Goal: Task Accomplishment & Management: Manage account settings

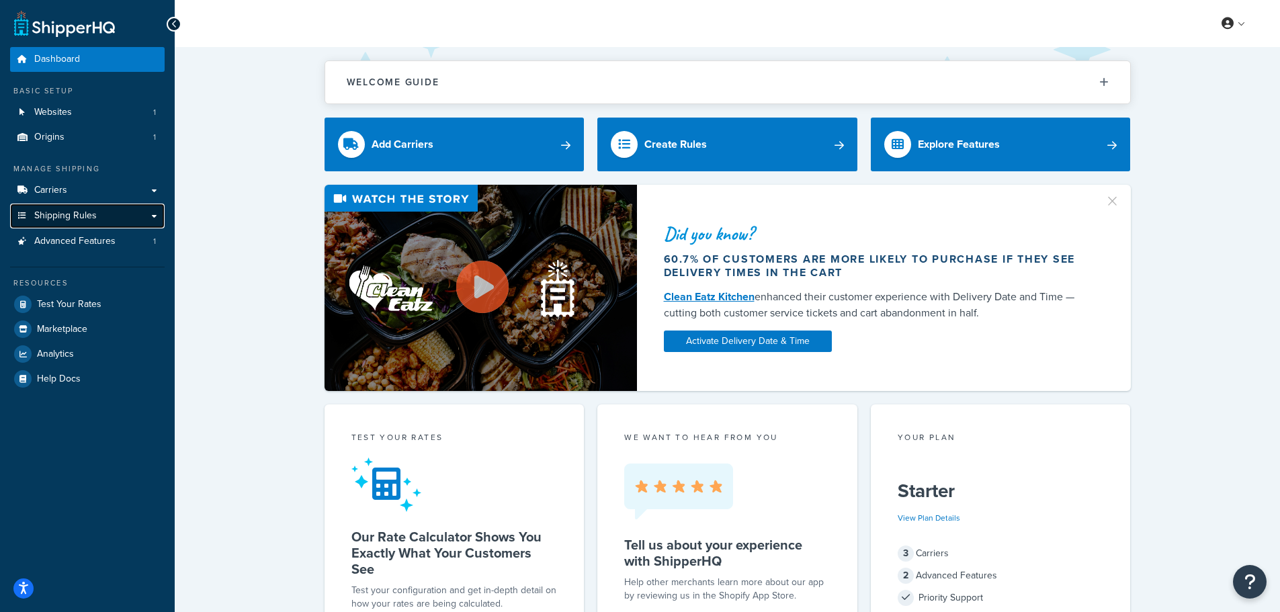
click at [58, 216] on span "Shipping Rules" at bounding box center [65, 215] width 63 height 11
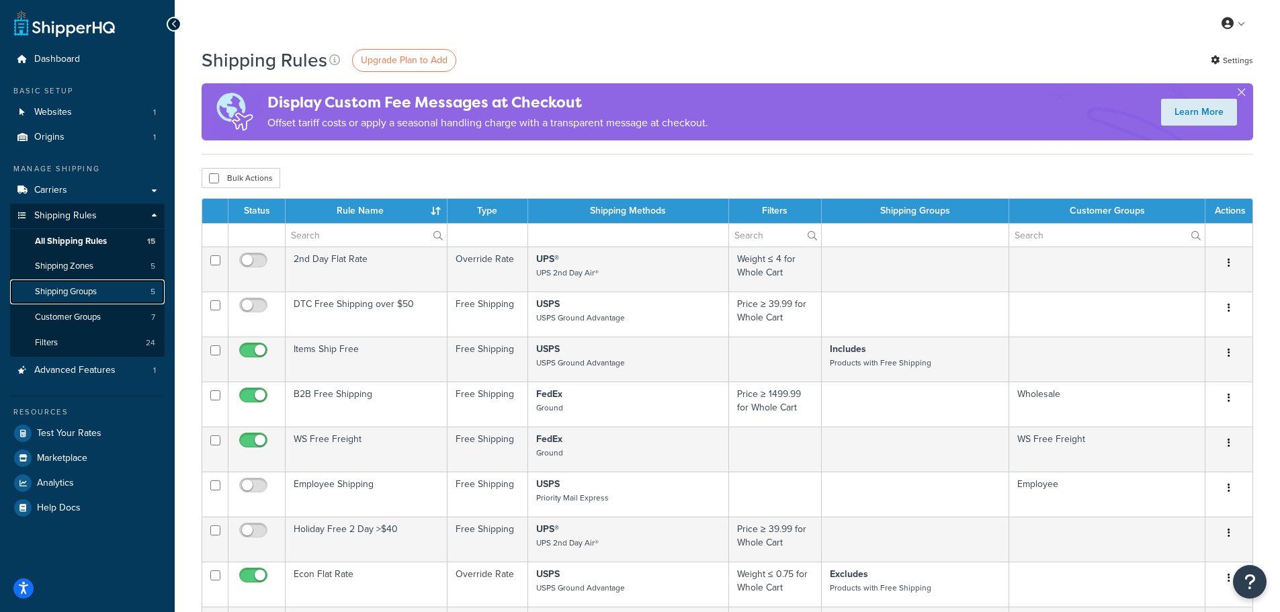
click at [55, 294] on span "Shipping Groups" at bounding box center [66, 291] width 62 height 11
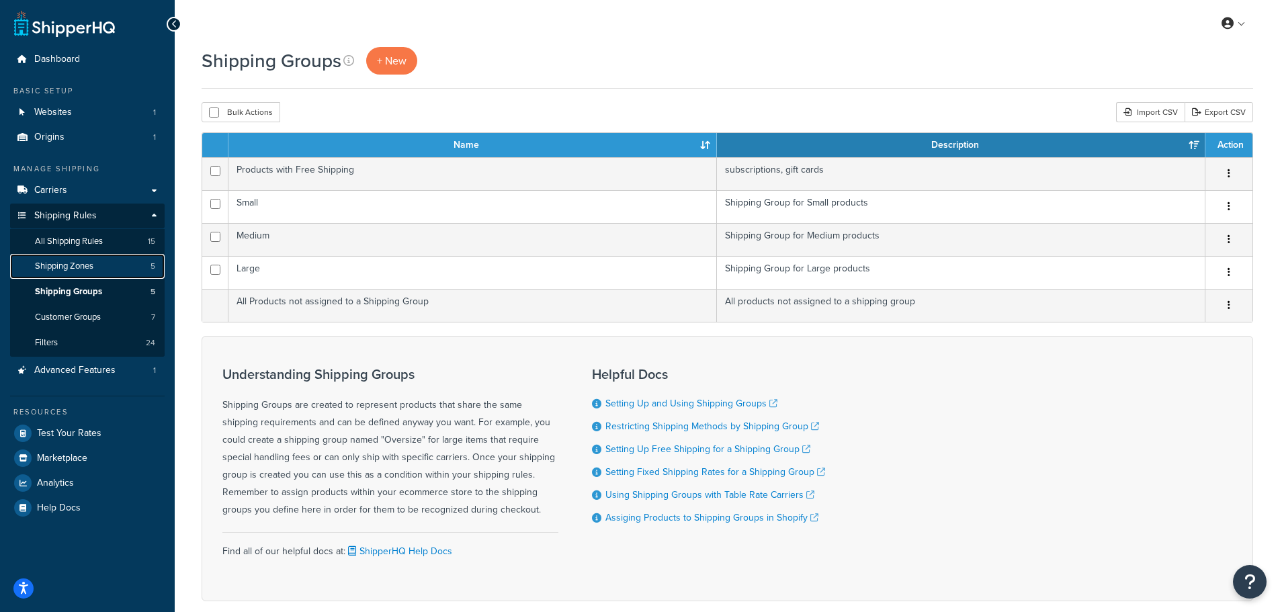
click at [60, 268] on span "Shipping Zones" at bounding box center [64, 266] width 58 height 11
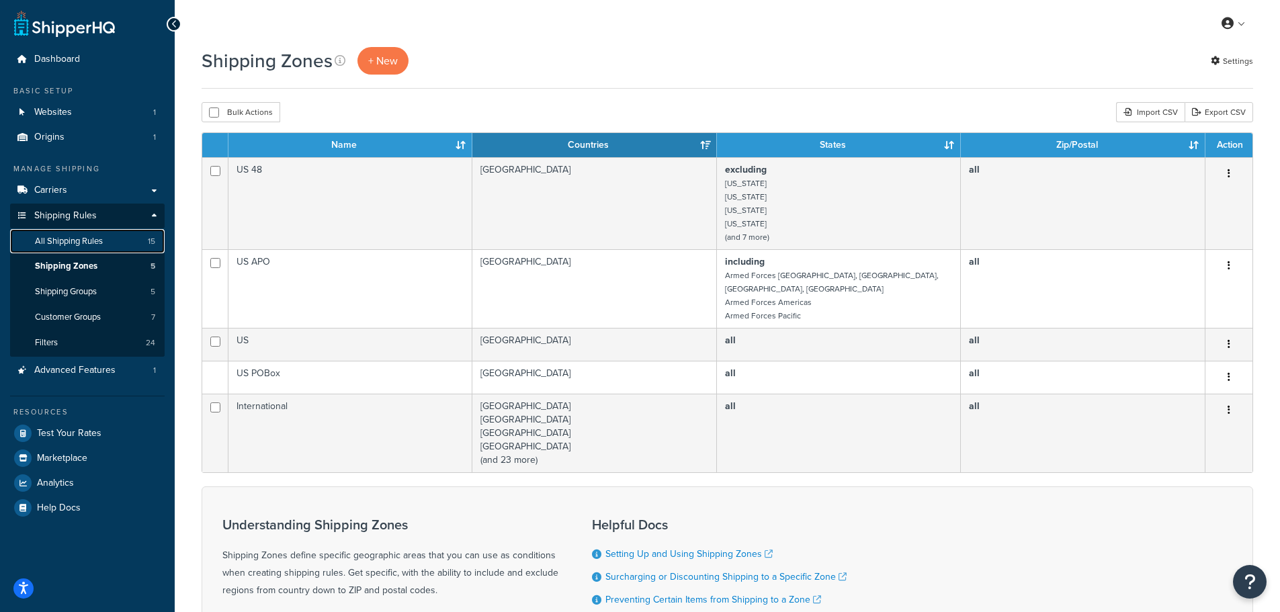
click at [57, 239] on span "All Shipping Rules" at bounding box center [69, 241] width 68 height 11
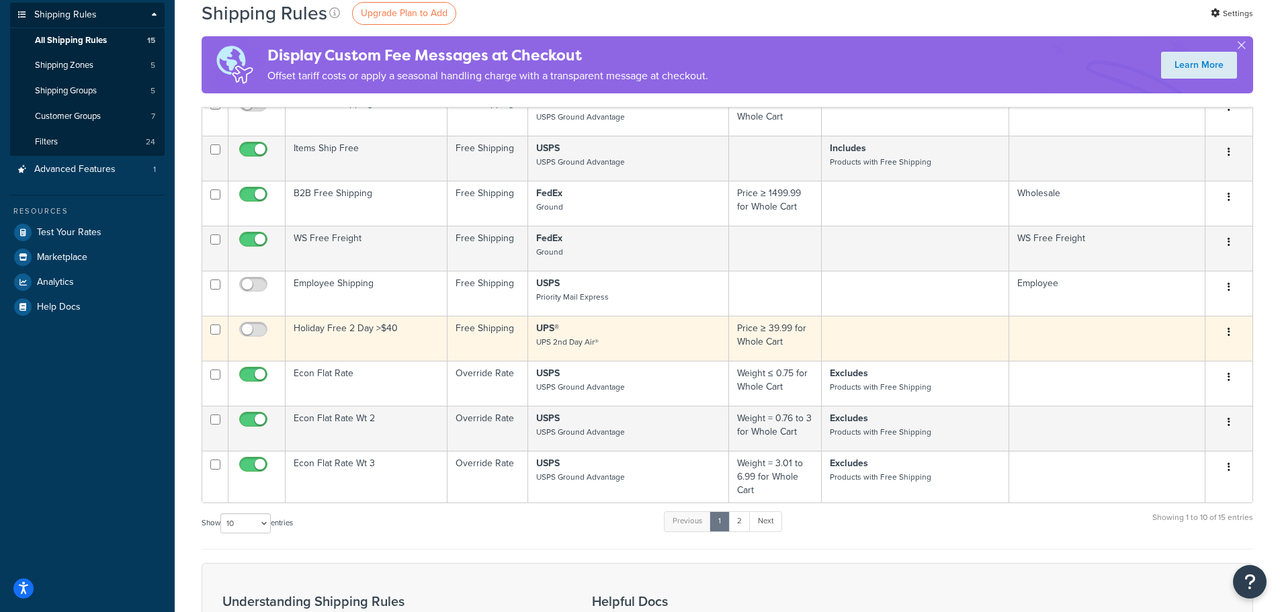
scroll to position [202, 0]
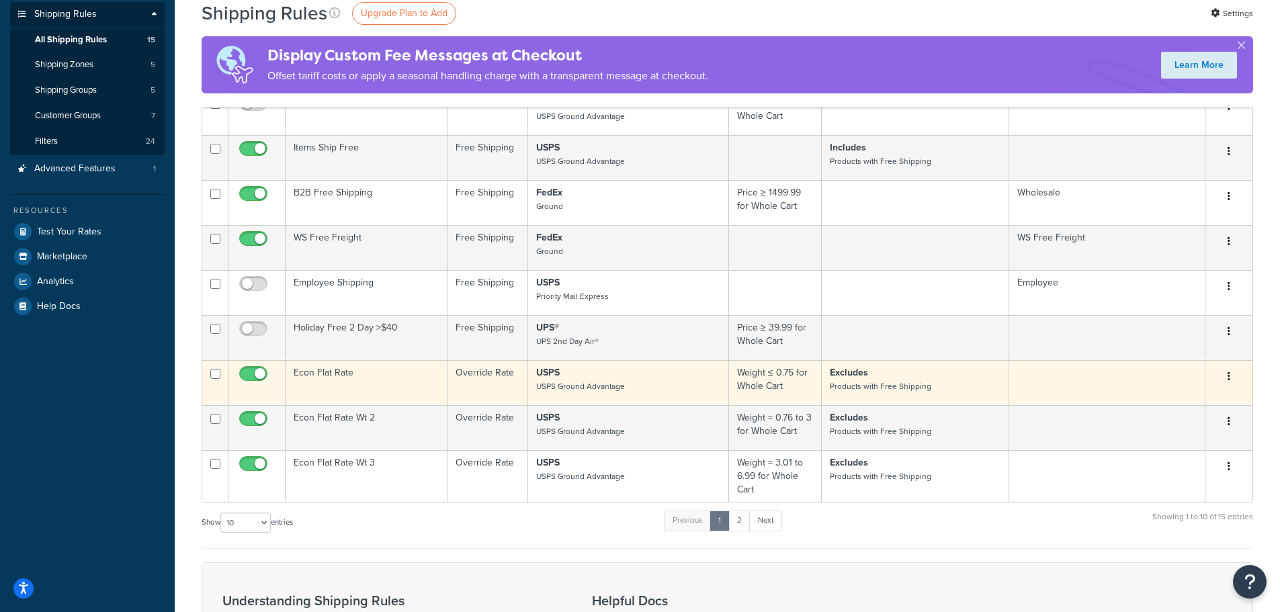
click at [1229, 378] on icon "button" at bounding box center [1229, 376] width 3 height 9
click at [1164, 406] on link "Edit" at bounding box center [1185, 402] width 106 height 28
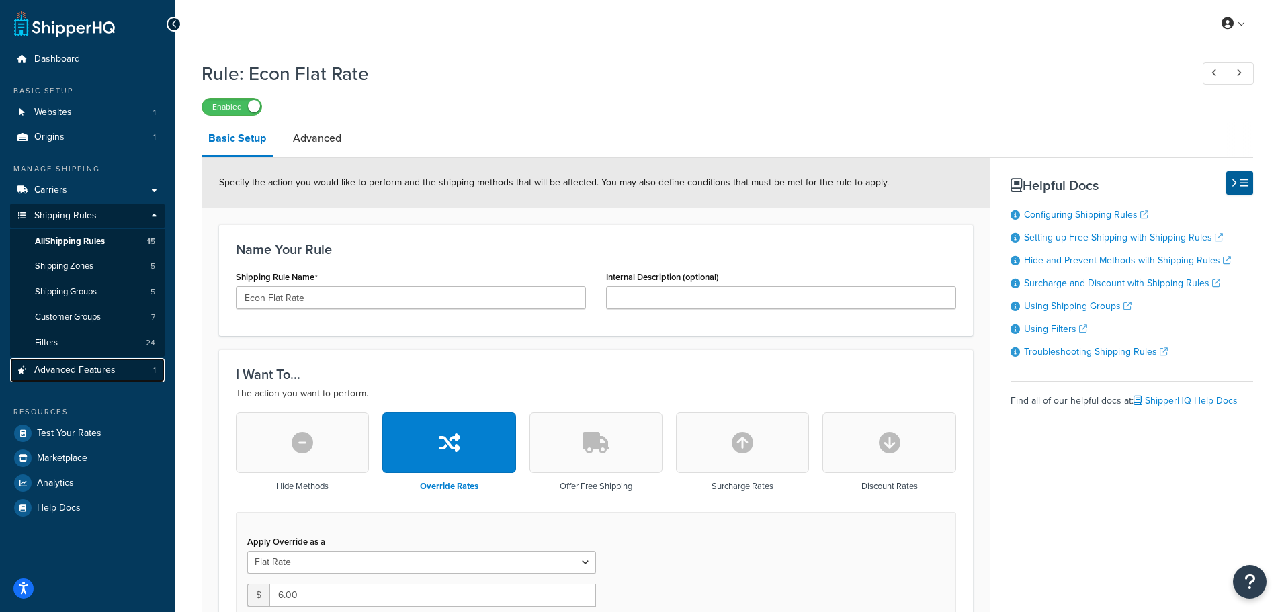
click at [77, 370] on span "Advanced Features" at bounding box center [74, 370] width 81 height 11
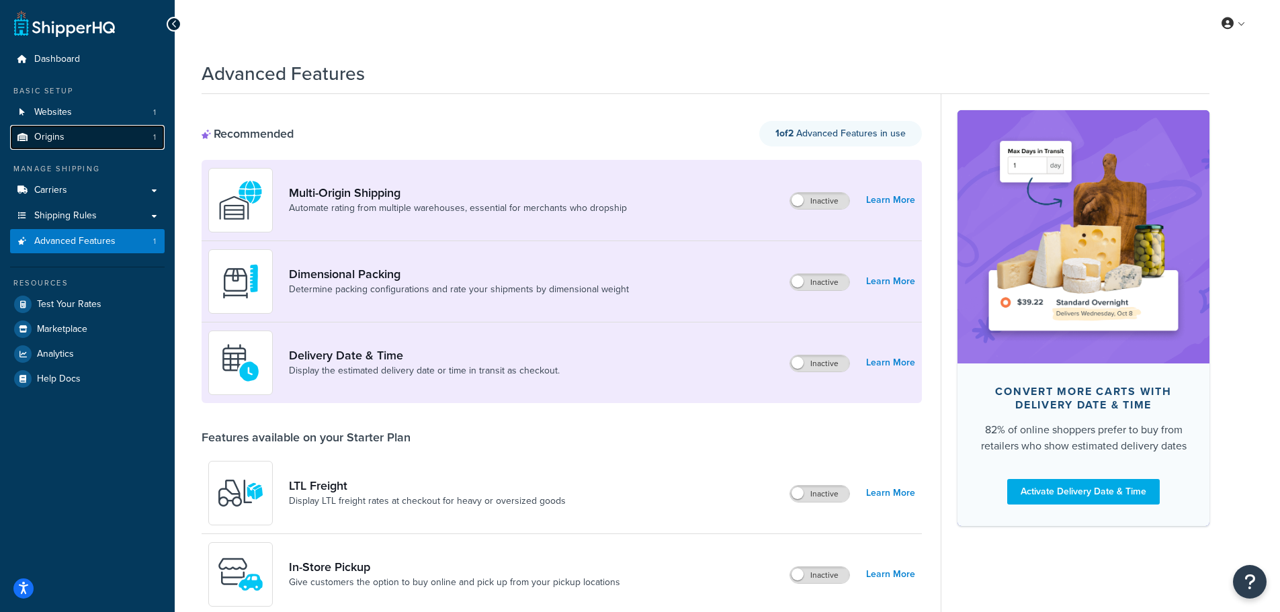
click at [65, 137] on link "Origins 1" at bounding box center [87, 137] width 155 height 25
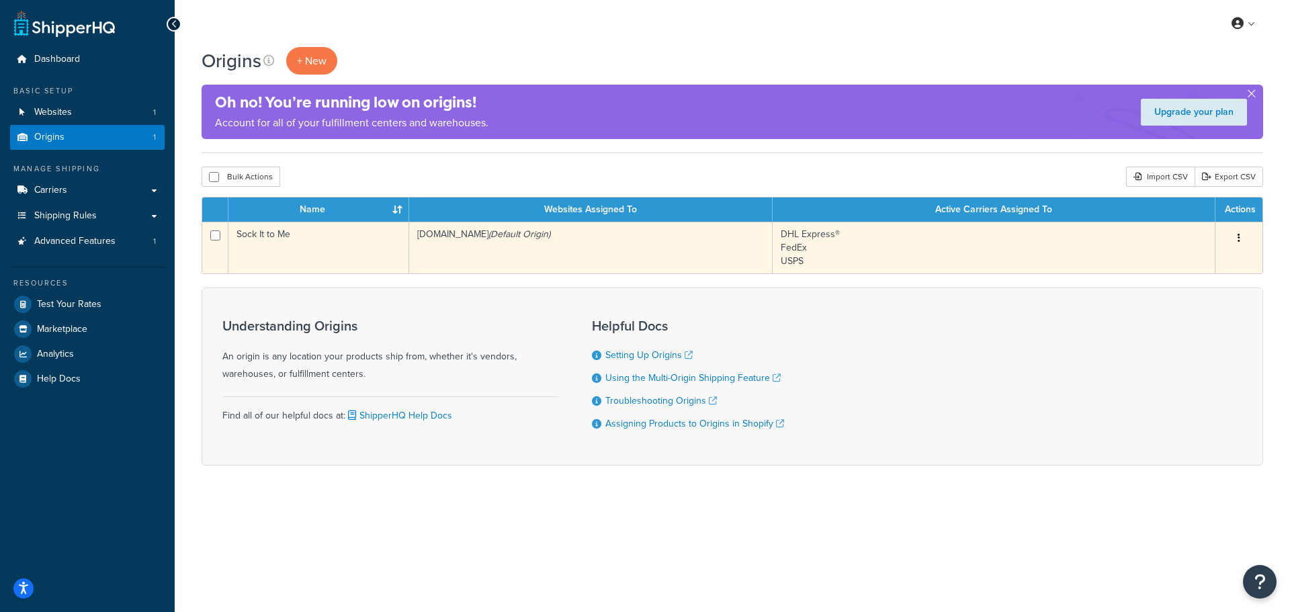
click at [1239, 241] on icon "button" at bounding box center [1239, 237] width 3 height 9
click at [1205, 261] on link "Edit" at bounding box center [1195, 264] width 106 height 28
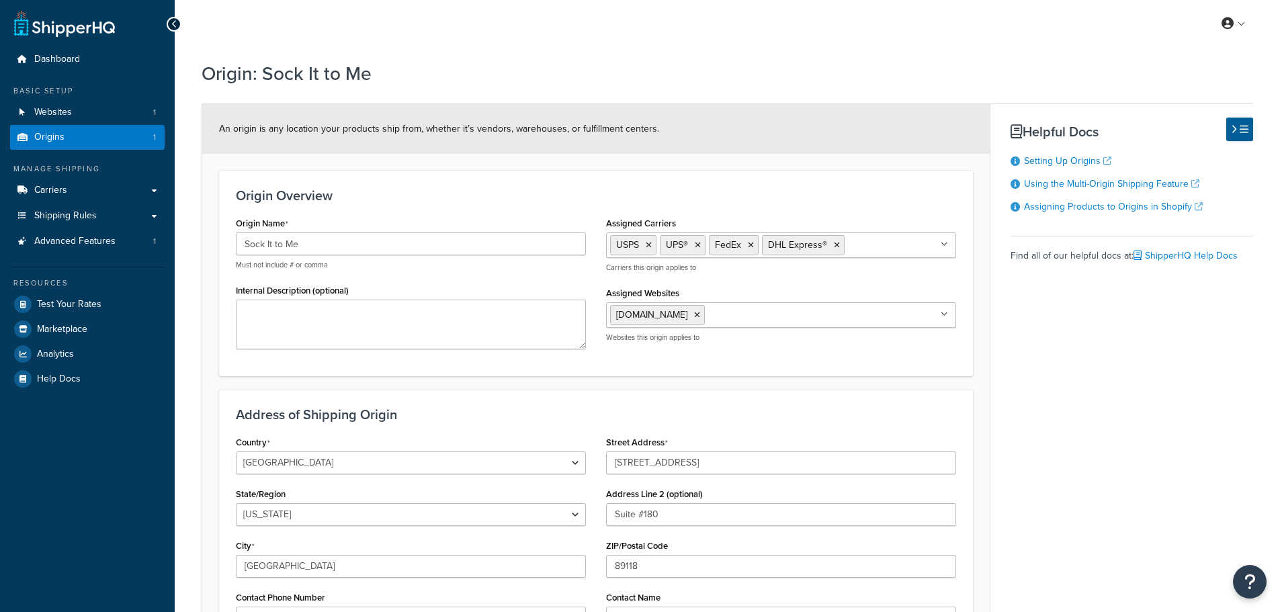
select select "28"
click at [60, 213] on span "Shipping Rules" at bounding box center [65, 215] width 63 height 11
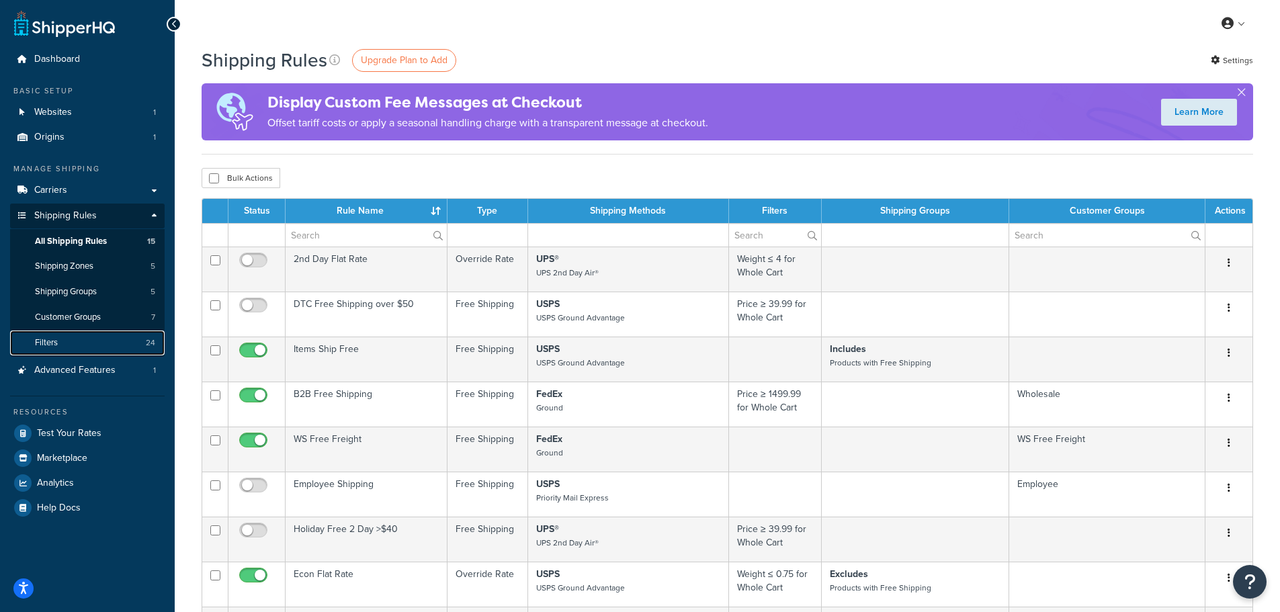
click at [47, 341] on span "Filters" at bounding box center [46, 342] width 23 height 11
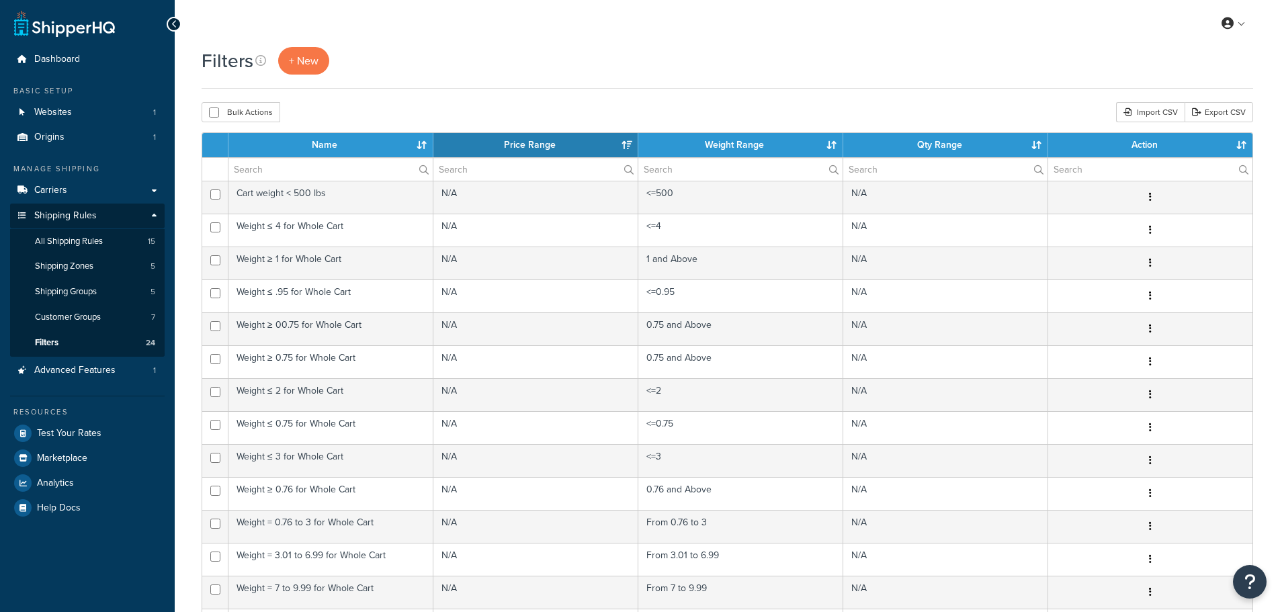
select select "15"
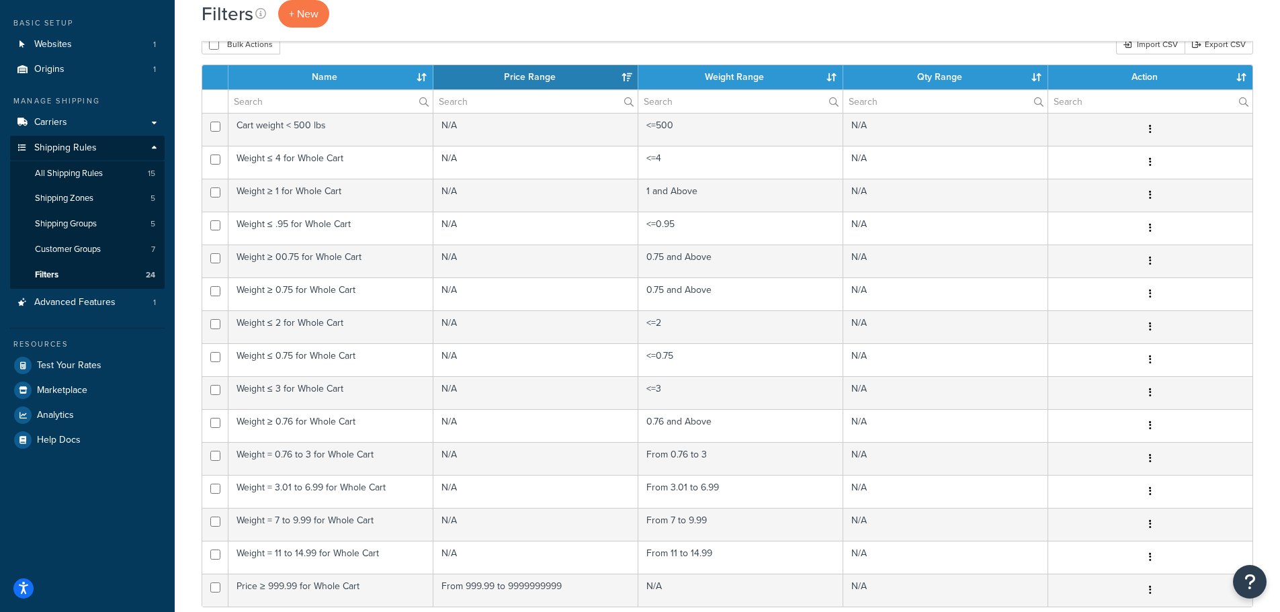
scroll to position [67, 0]
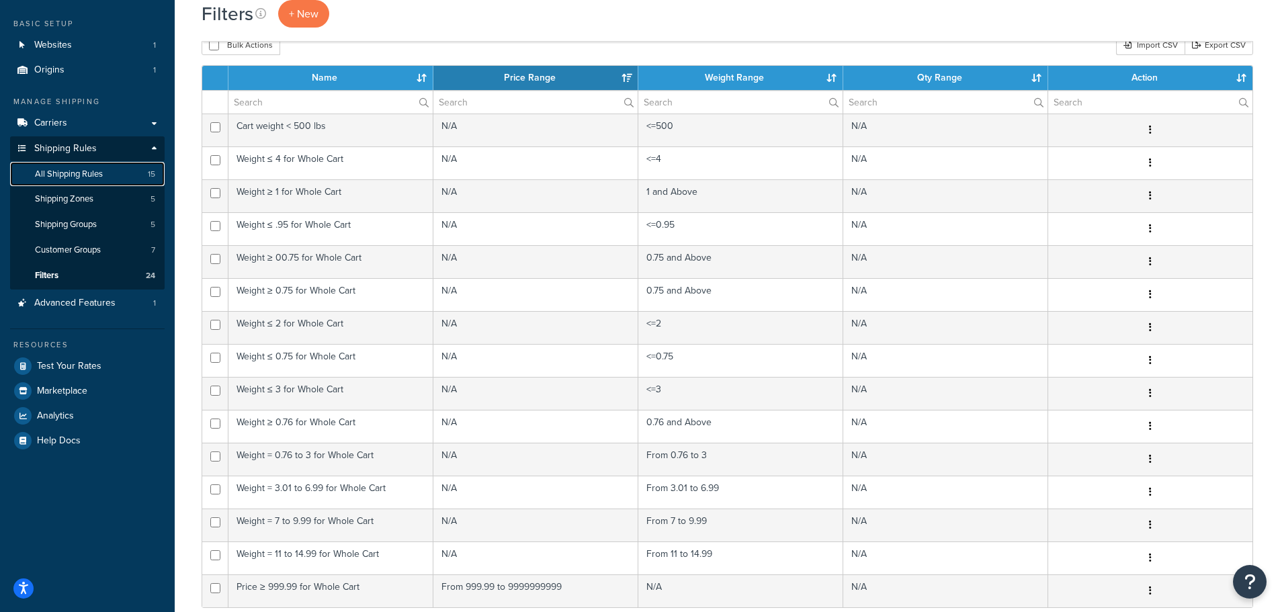
click at [62, 171] on span "All Shipping Rules" at bounding box center [69, 174] width 68 height 11
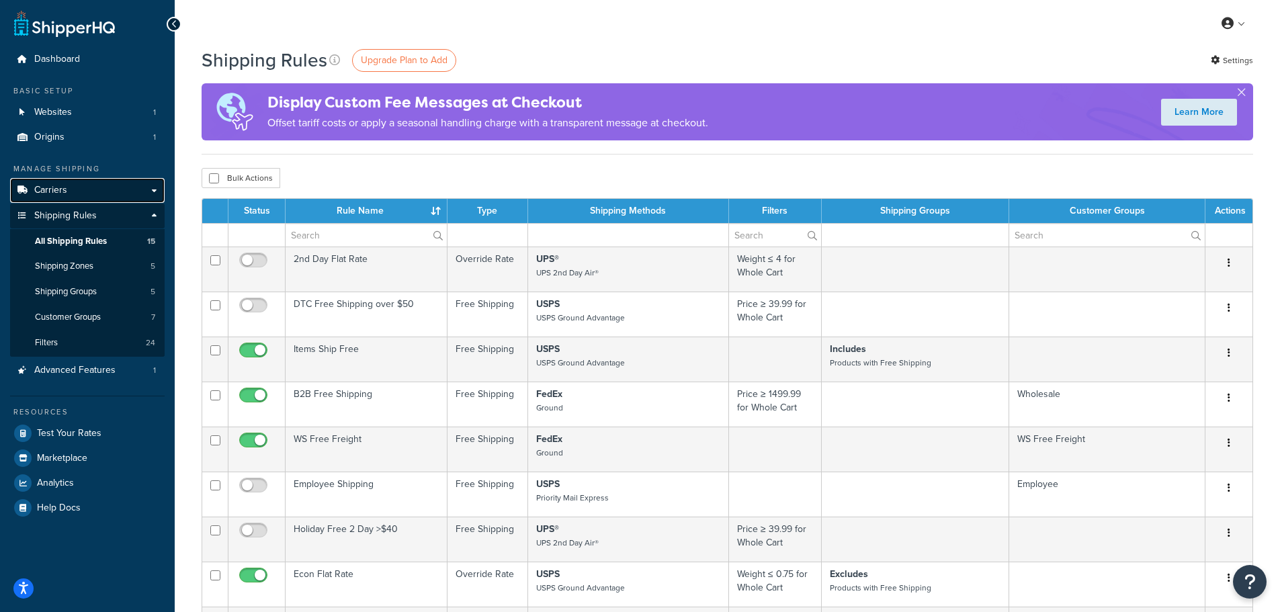
click at [149, 188] on link "Carriers" at bounding box center [87, 190] width 155 height 25
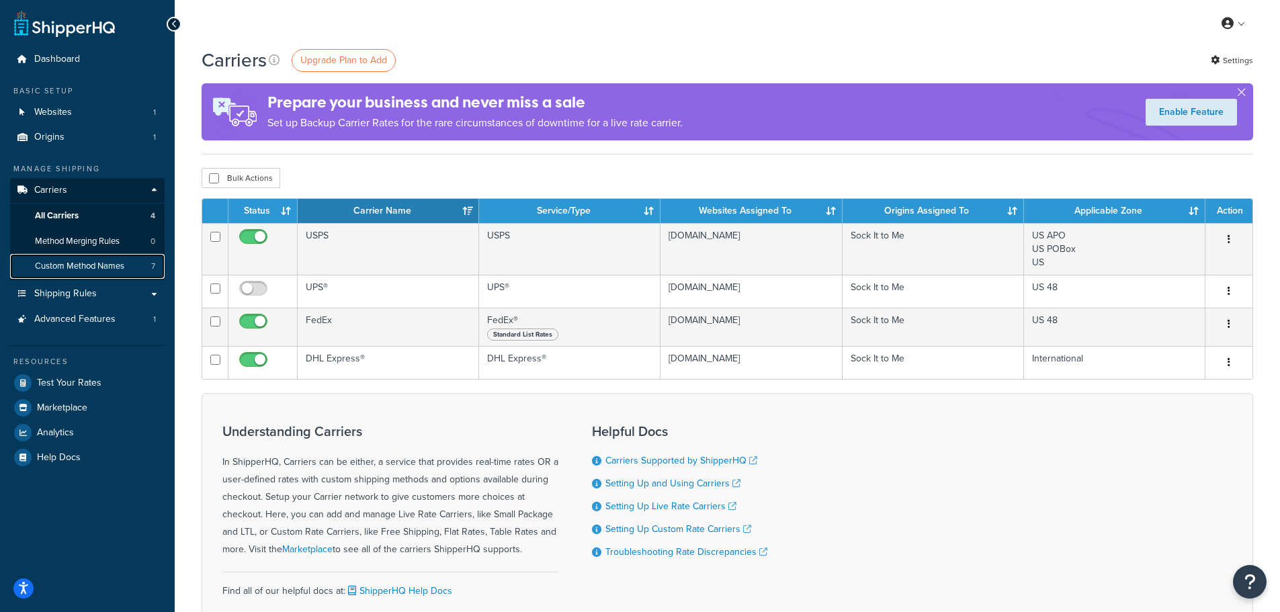
click at [72, 271] on span "Custom Method Names" at bounding box center [79, 266] width 89 height 11
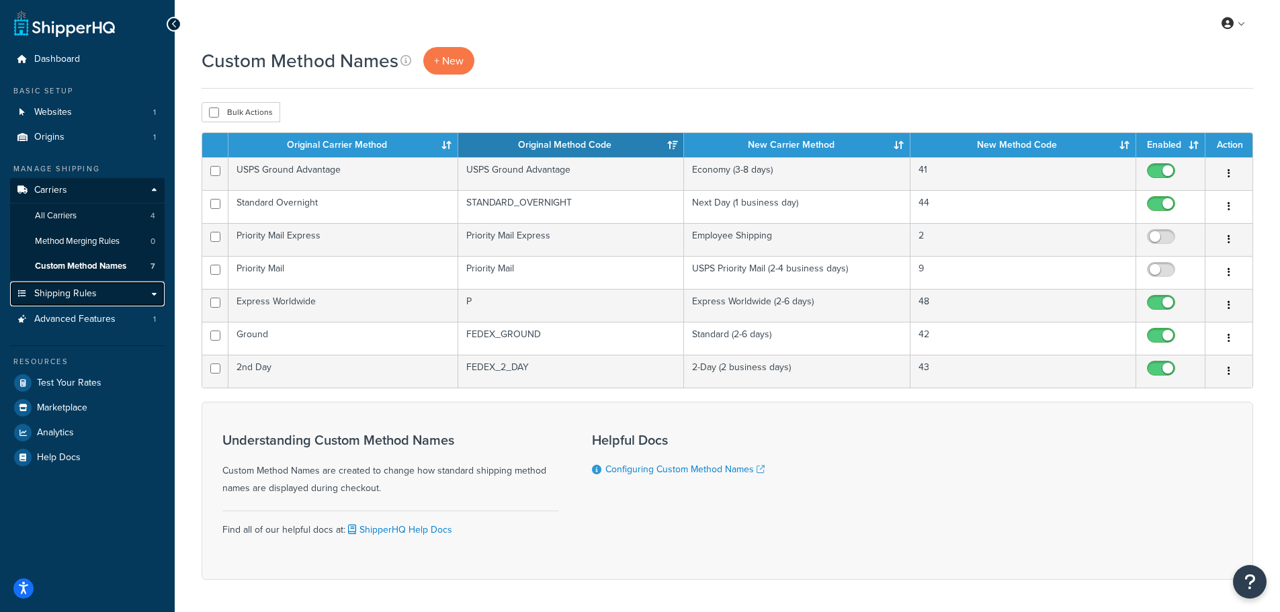
click at [62, 297] on span "Shipping Rules" at bounding box center [65, 293] width 63 height 11
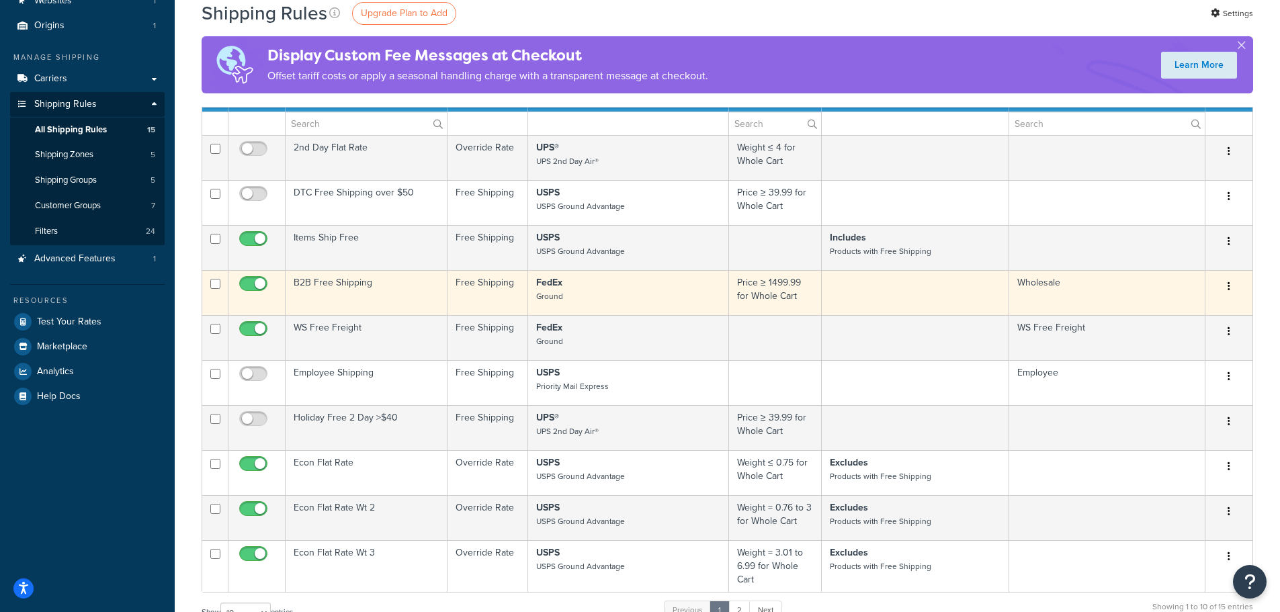
scroll to position [134, 0]
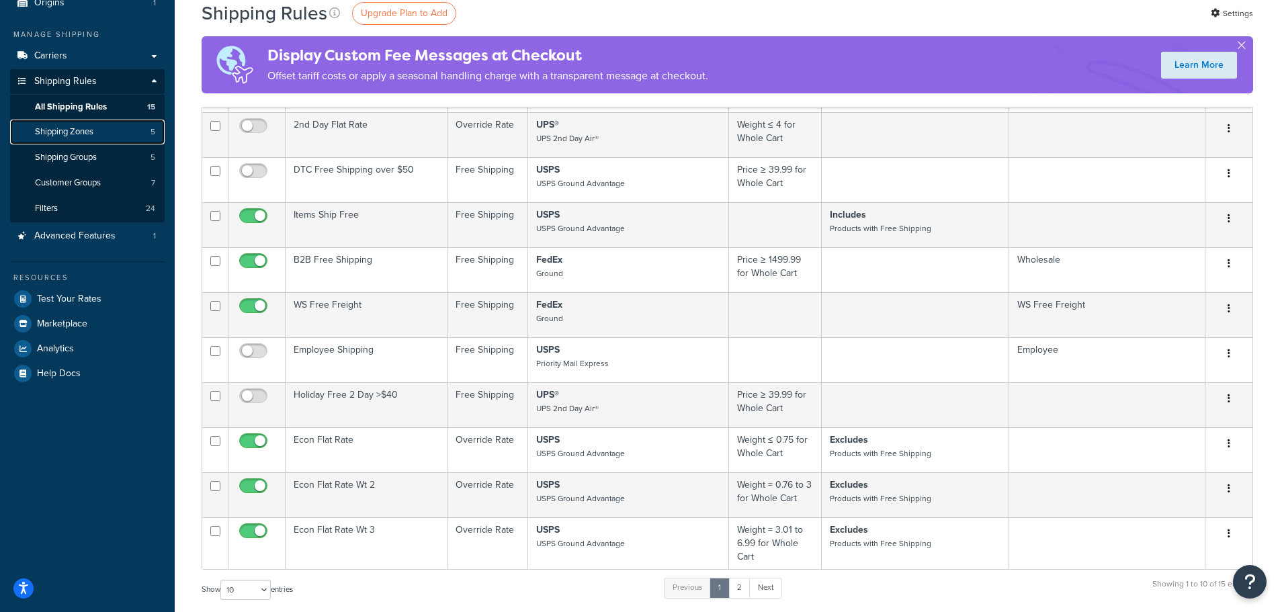
click at [67, 132] on span "Shipping Zones" at bounding box center [64, 131] width 58 height 11
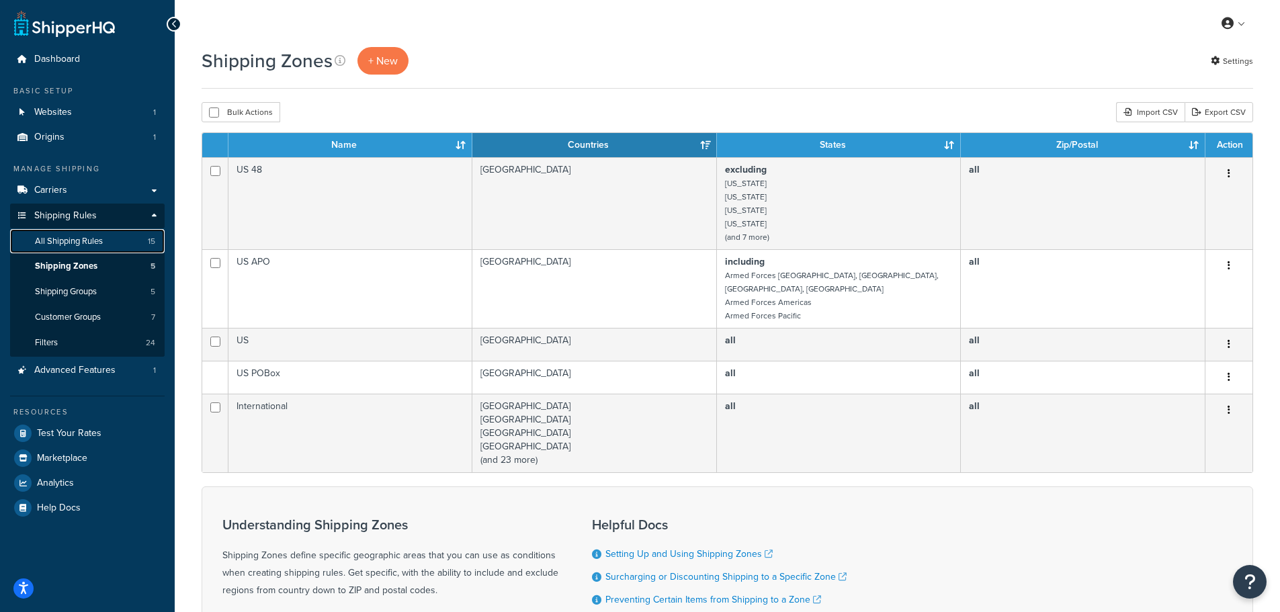
click at [77, 245] on span "All Shipping Rules" at bounding box center [69, 241] width 68 height 11
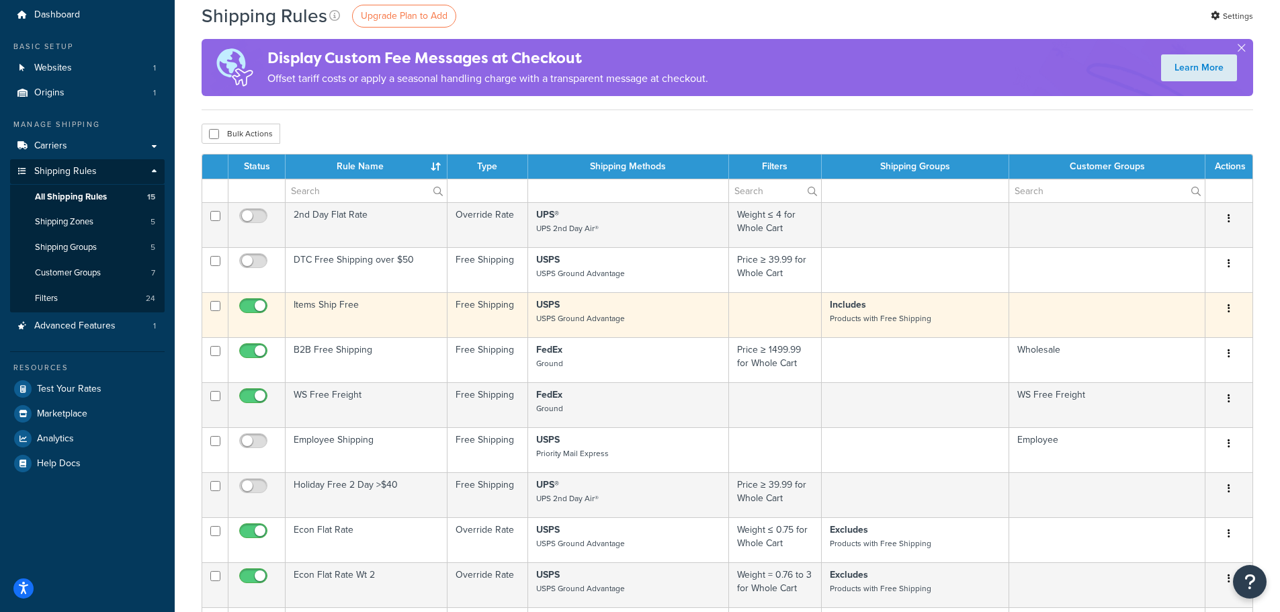
scroll to position [67, 0]
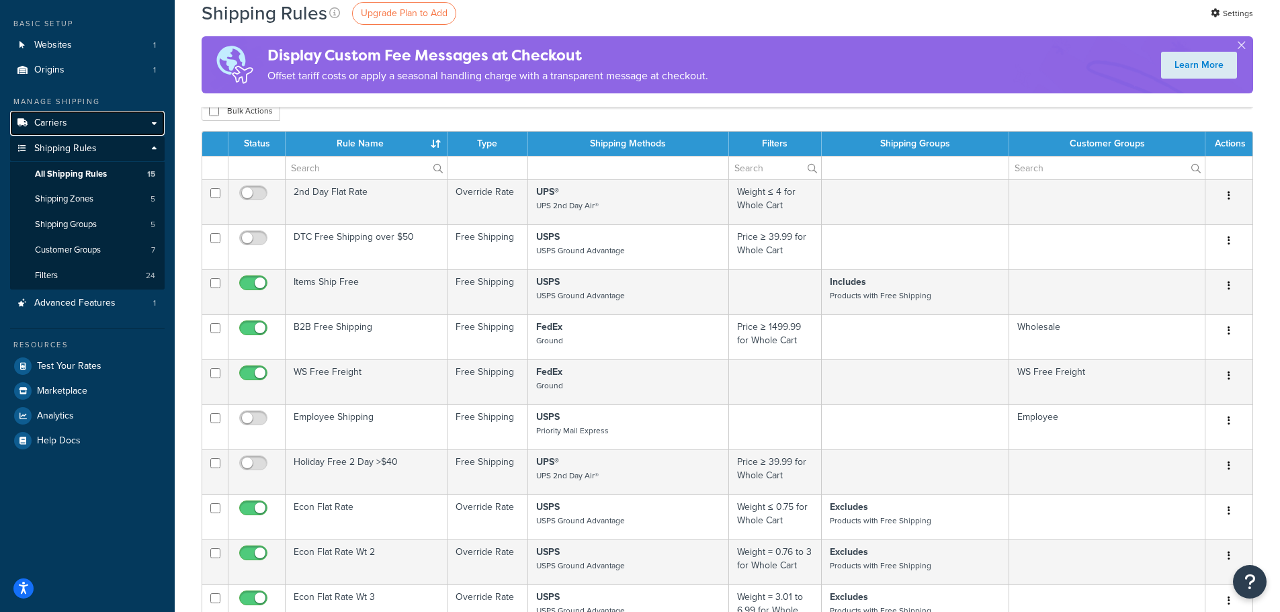
click at [46, 124] on span "Carriers" at bounding box center [50, 123] width 33 height 11
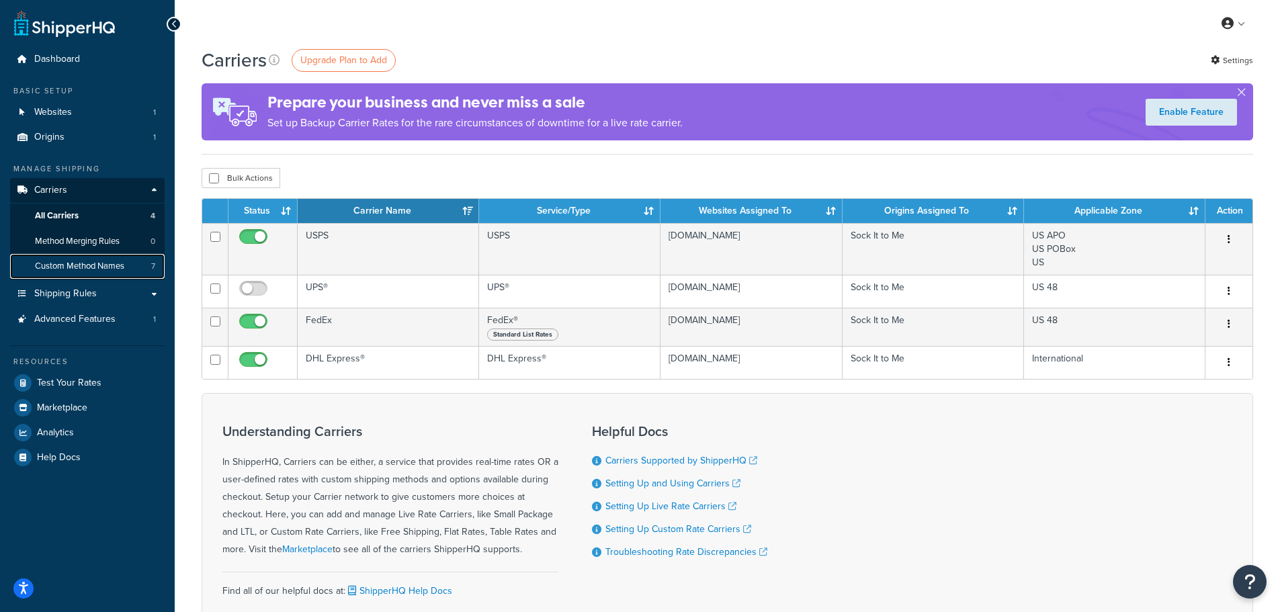
click at [56, 263] on span "Custom Method Names" at bounding box center [79, 266] width 89 height 11
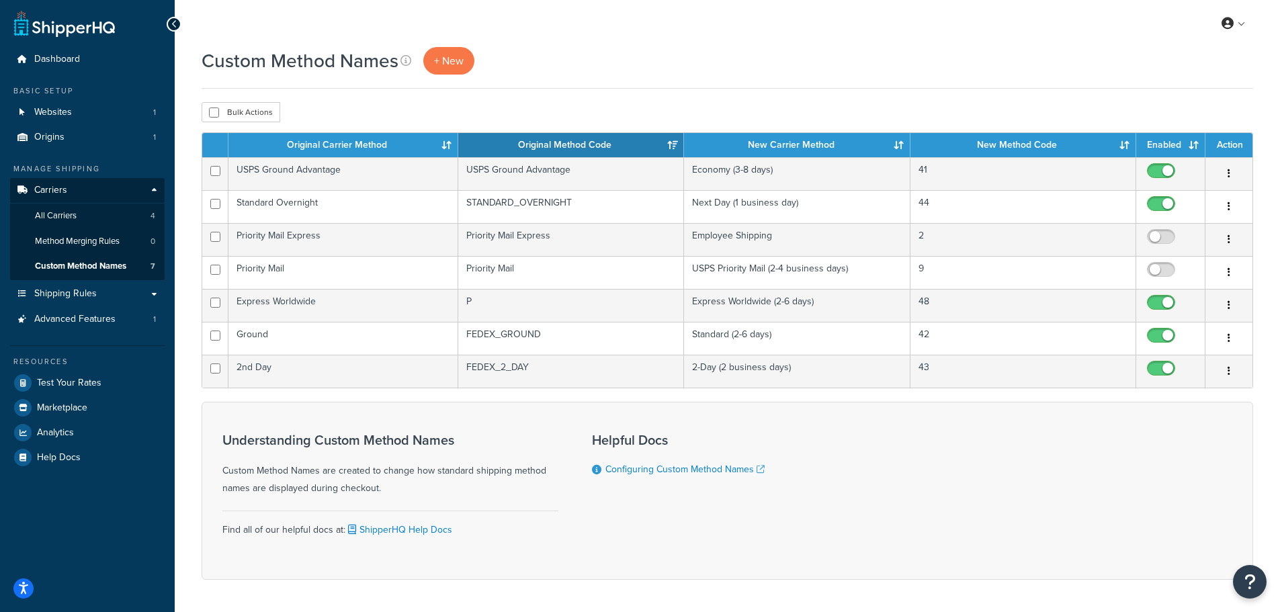
click at [650, 67] on div "Custom Method Names + New" at bounding box center [728, 61] width 1052 height 28
